Goal: Information Seeking & Learning: Learn about a topic

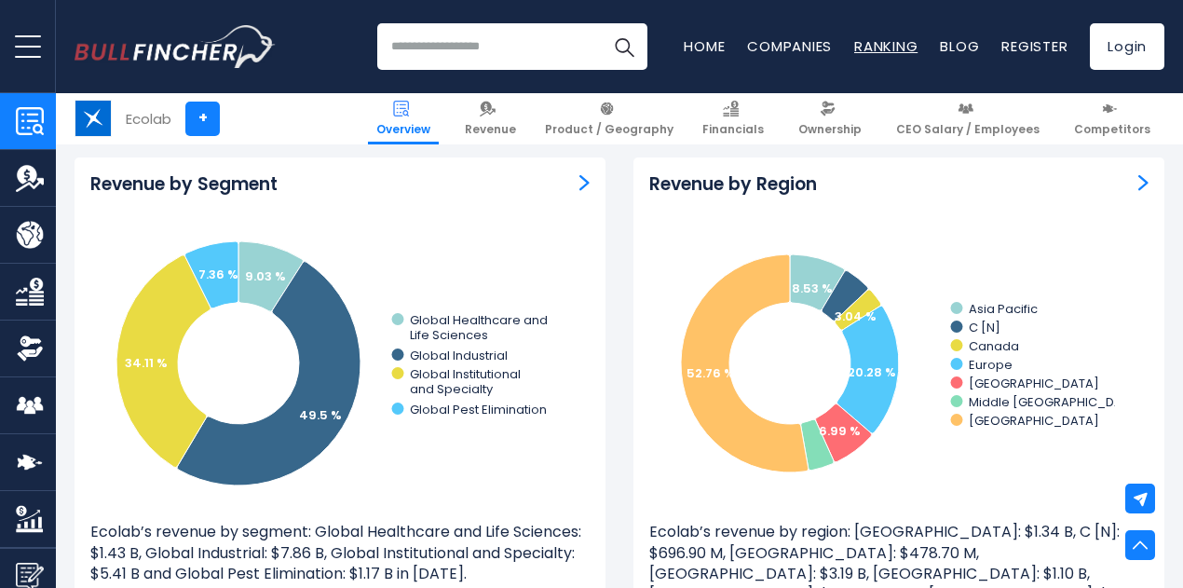
scroll to position [2246, 0]
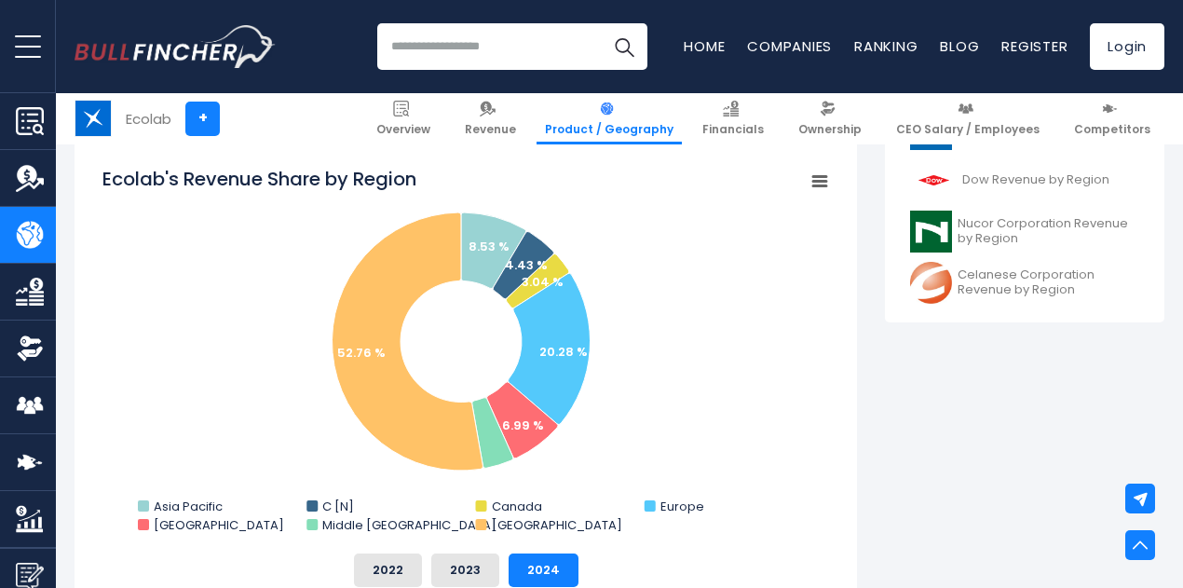
scroll to position [748, 0]
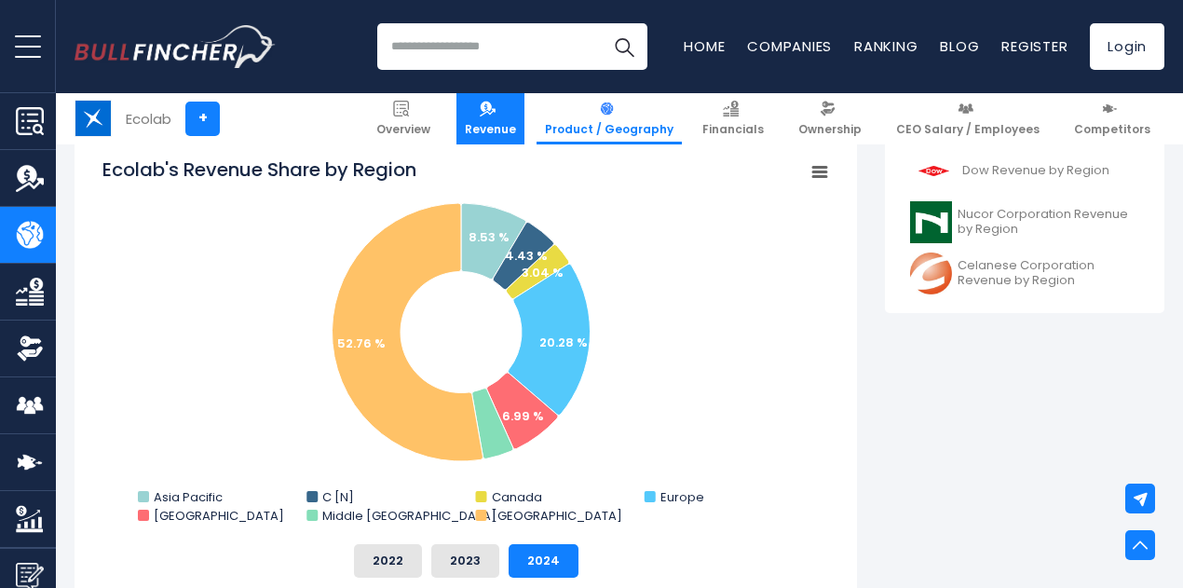
click at [514, 120] on link "Revenue" at bounding box center [490, 118] width 68 height 51
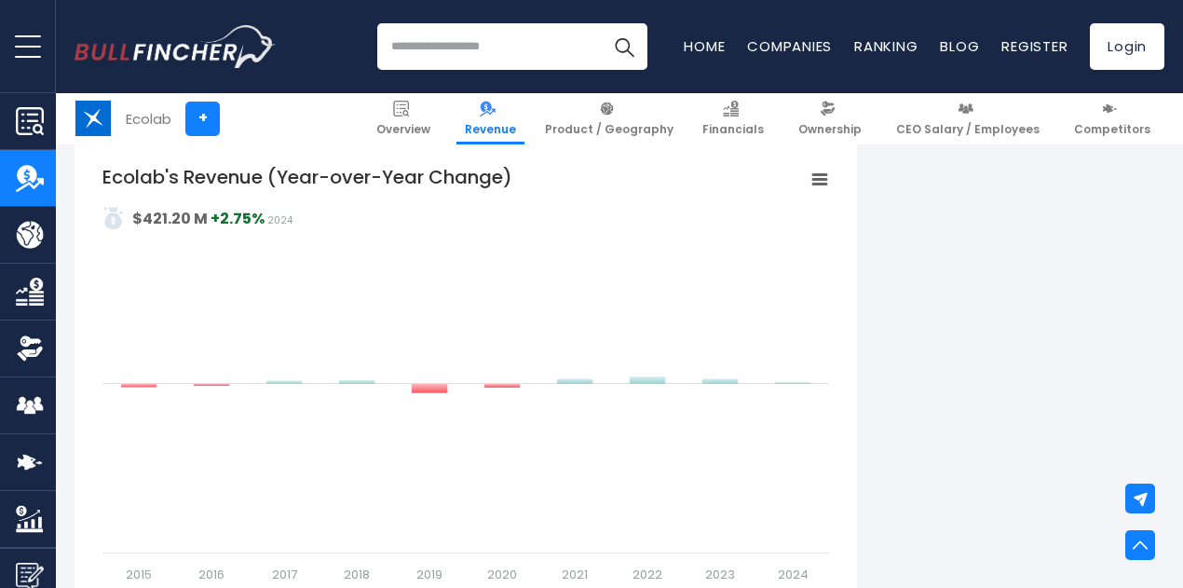
scroll to position [1204, 0]
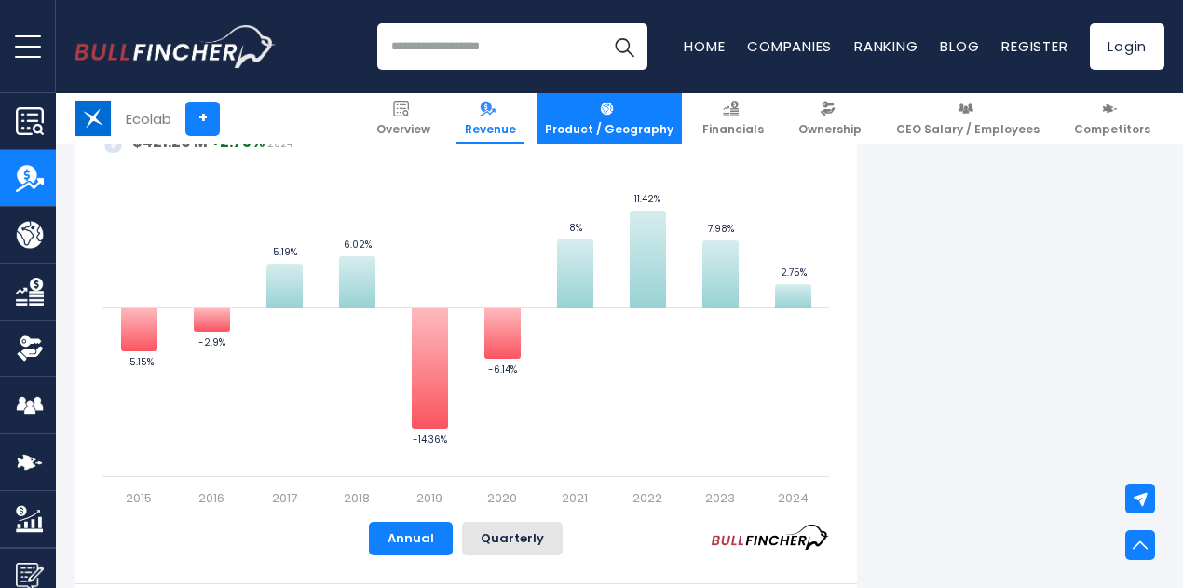
click at [636, 115] on link "Product / Geography" at bounding box center [608, 118] width 145 height 51
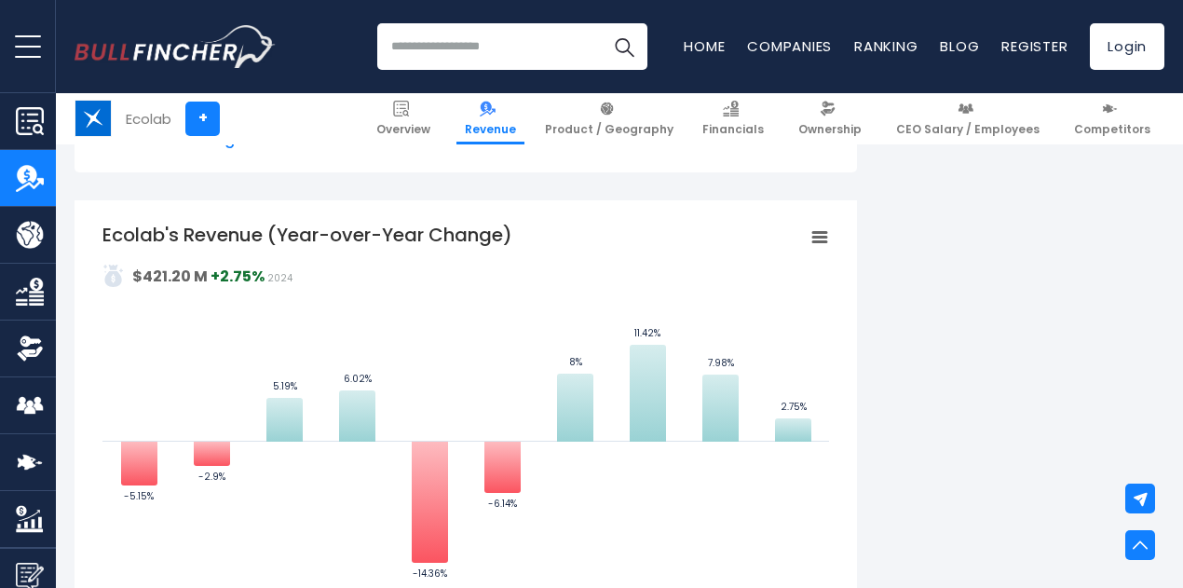
scroll to position [1069, 0]
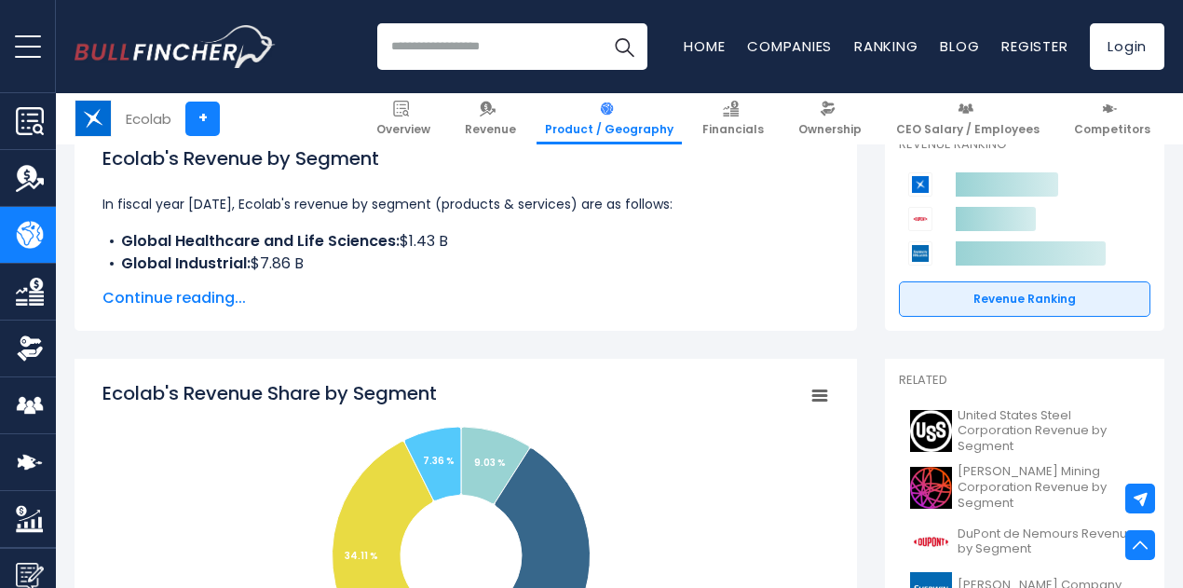
scroll to position [283, 0]
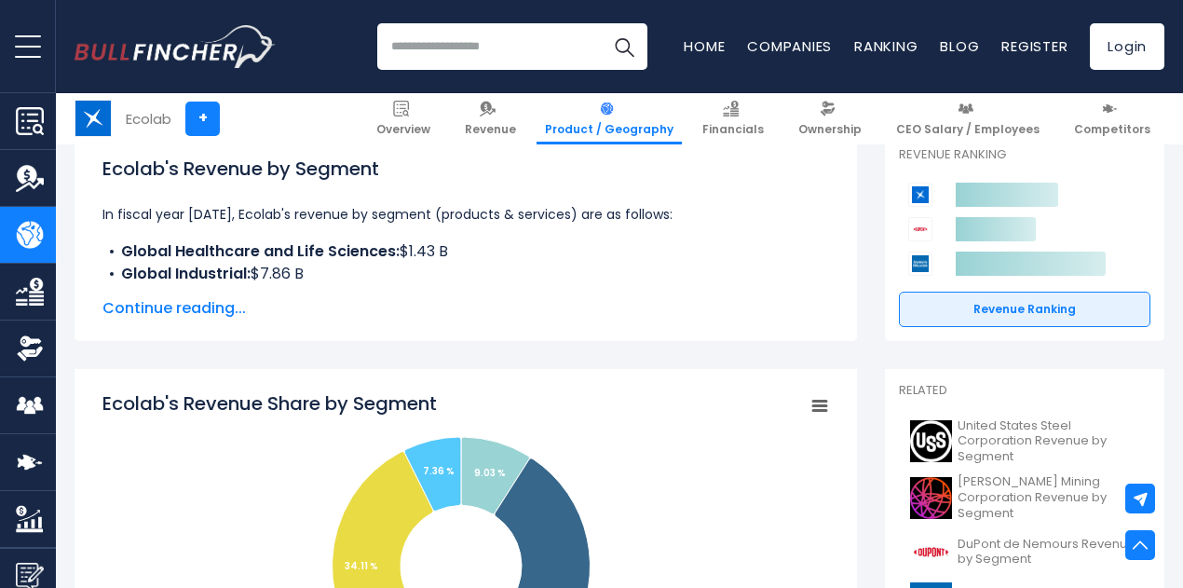
click at [184, 308] on span "Continue reading..." at bounding box center [465, 308] width 726 height 22
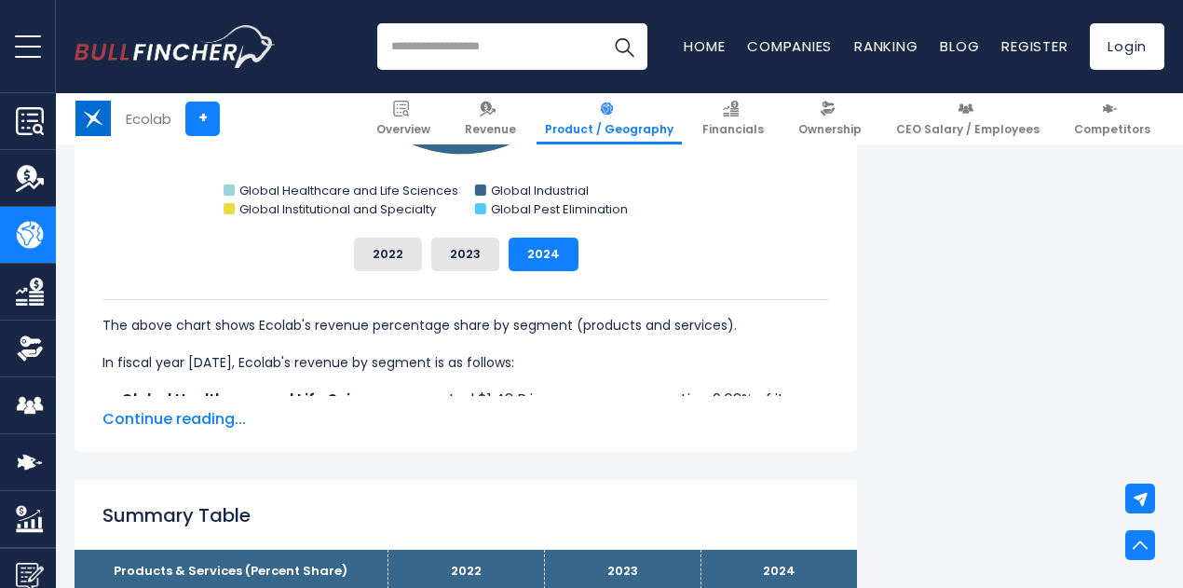
scroll to position [989, 0]
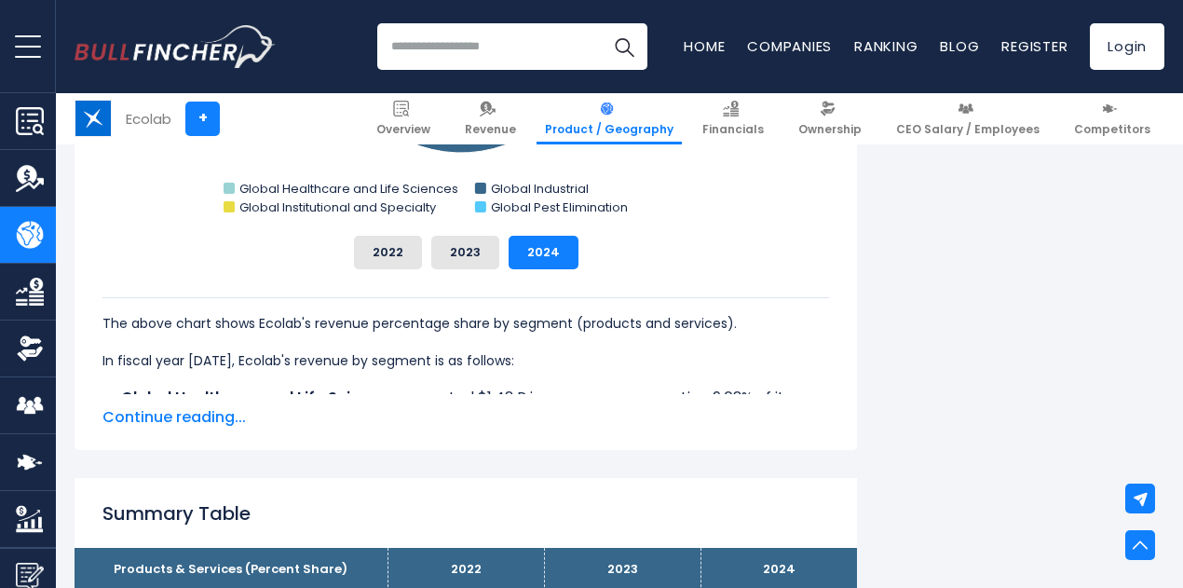
click at [197, 429] on div "Ecolab's Revenue Share by Segment Created with Highcharts 12.1.2 Chart context …" at bounding box center [466, 138] width 782 height 623
click at [170, 414] on span "Continue reading..." at bounding box center [465, 417] width 726 height 22
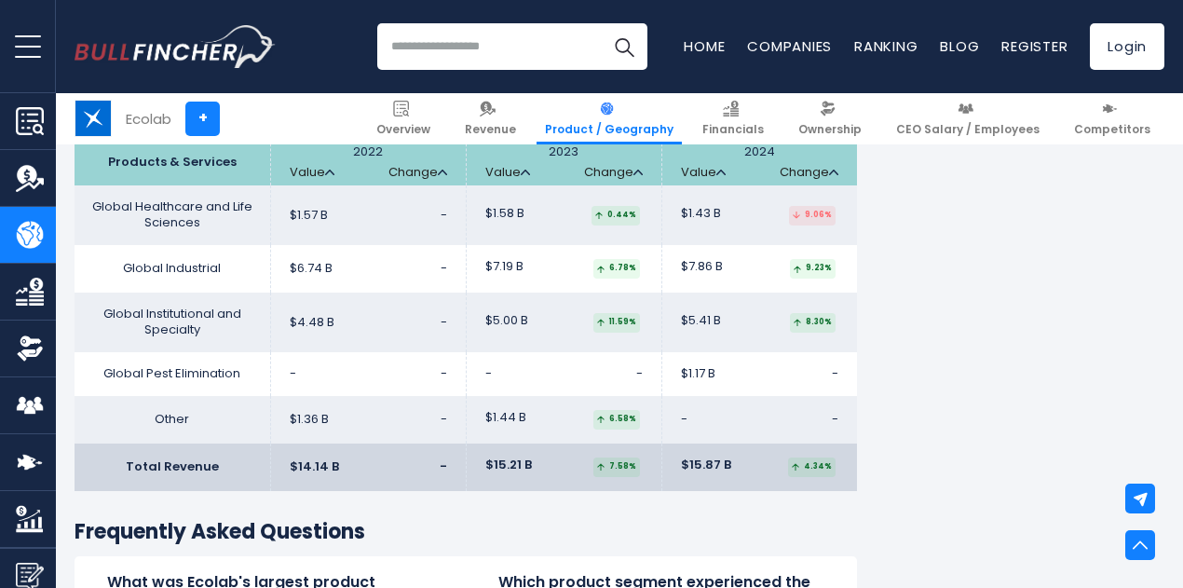
scroll to position [3374, 0]
